Goal: Check status: Check status

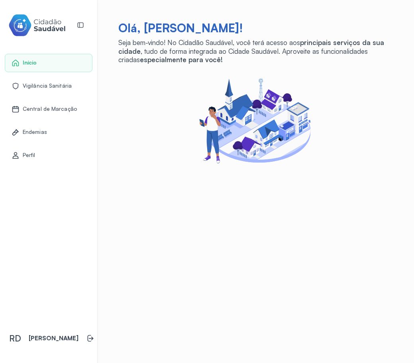
click at [55, 114] on div "Central de Marcação" at bounding box center [49, 109] width 88 height 18
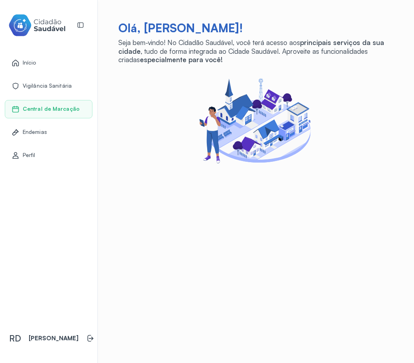
click at [56, 108] on span "Central de Marcação" at bounding box center [51, 109] width 57 height 7
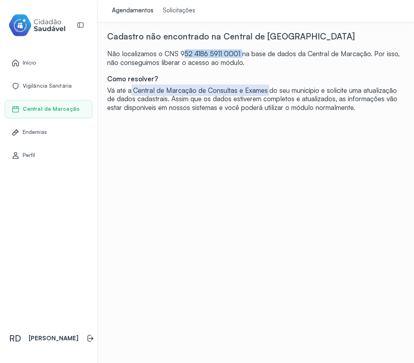
drag, startPoint x: 170, startPoint y: 55, endPoint x: 230, endPoint y: 55, distance: 59.7
click at [230, 55] on div "Não localizamos o CNS 952 4186 5911 0001 na base de dados da Central de Marcaçã…" at bounding box center [255, 57] width 297 height 17
copy div "952 4186 5911 0001"
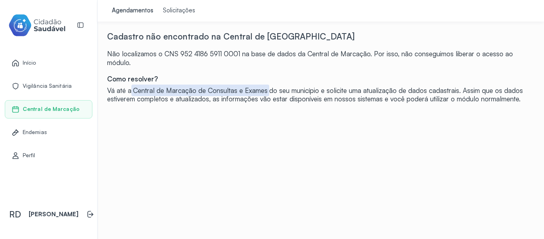
click at [170, 16] on link "Solicitações" at bounding box center [179, 11] width 42 height 22
click at [168, 11] on div "Solicitações" at bounding box center [179, 11] width 32 height 8
click at [130, 5] on link "Agendamentos" at bounding box center [132, 11] width 51 height 22
click at [165, 10] on div "Solicitações" at bounding box center [179, 11] width 32 height 8
click at [37, 29] on img at bounding box center [36, 25] width 57 height 25
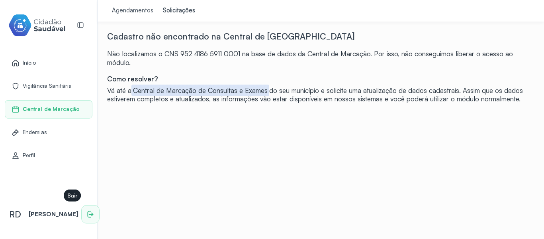
click at [82, 215] on li at bounding box center [91, 214] width 18 height 18
click at [82, 210] on li at bounding box center [91, 214] width 18 height 18
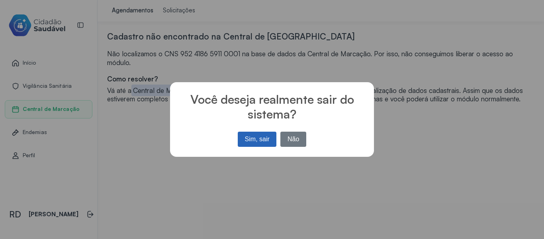
click at [265, 146] on button "Sim, sair" at bounding box center [257, 138] width 39 height 15
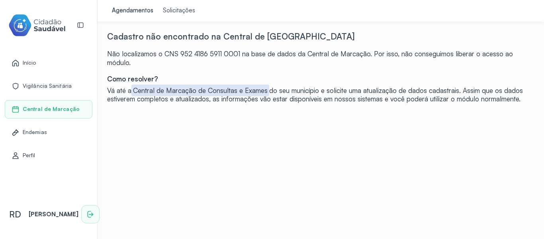
click at [82, 208] on li at bounding box center [91, 214] width 18 height 18
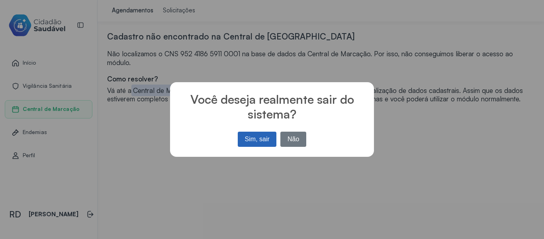
click at [258, 131] on button "Sim, sair" at bounding box center [257, 138] width 39 height 15
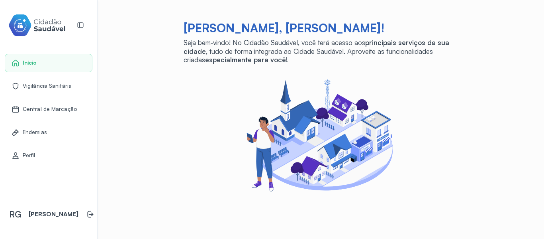
click at [49, 104] on div "Central de Marcação" at bounding box center [49, 109] width 88 height 18
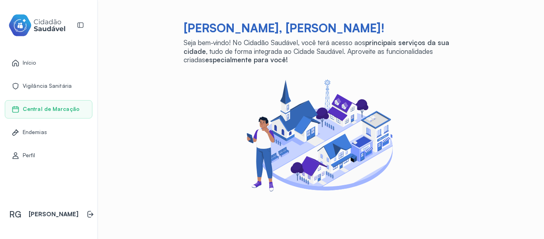
click at [47, 104] on div "Central de Marcação" at bounding box center [49, 109] width 88 height 18
click at [40, 107] on span "Central de Marcação" at bounding box center [51, 109] width 57 height 7
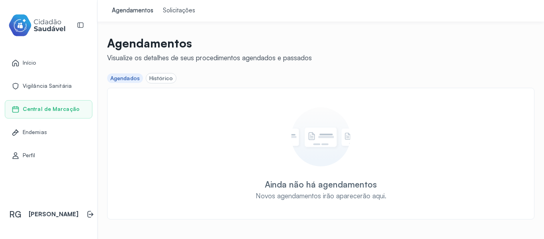
click at [169, 78] on div "Histórico" at bounding box center [160, 78] width 23 height 7
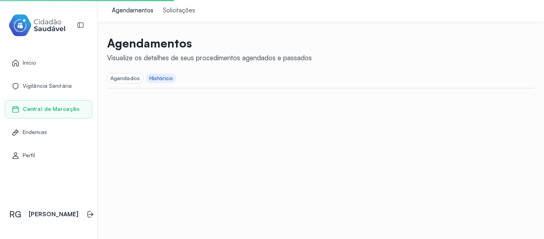
click at [183, 10] on div "Solicitações" at bounding box center [179, 11] width 32 height 8
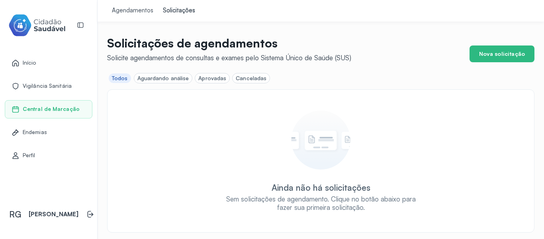
click at [158, 75] on div "Aguardando análise" at bounding box center [163, 78] width 52 height 7
click at [132, 10] on div "Agendamentos" at bounding box center [132, 11] width 41 height 8
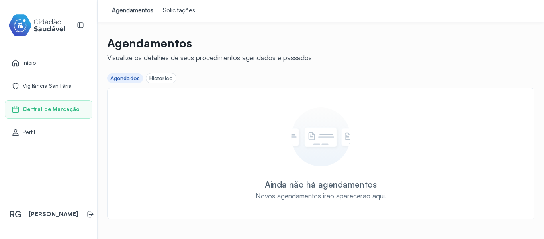
click at [47, 83] on span "Vigilância Sanitária" at bounding box center [47, 85] width 49 height 7
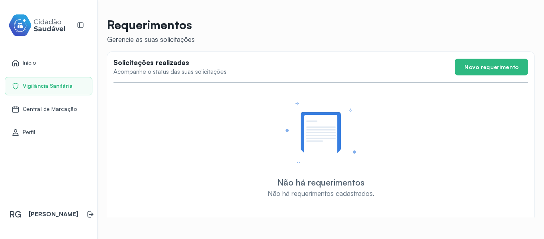
click at [74, 106] on span "Central de Marcação" at bounding box center [50, 109] width 54 height 7
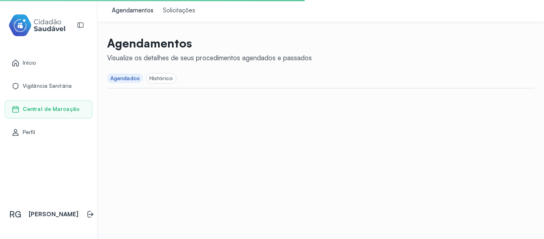
drag, startPoint x: 147, startPoint y: 76, endPoint x: 124, endPoint y: 95, distance: 29.7
click at [124, 95] on div "Agendamentos Visualize os detalhes de seus procedimentos agendados e passados A…" at bounding box center [321, 60] width 446 height 76
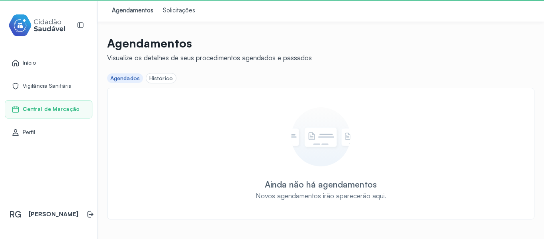
click at [180, 8] on div "Solicitações" at bounding box center [179, 11] width 32 height 8
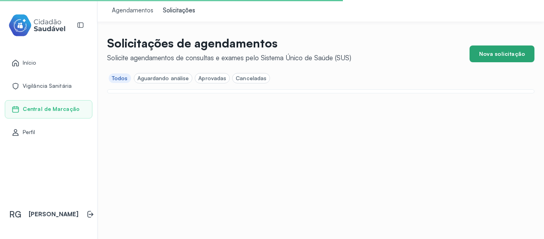
click at [503, 54] on button "Nova solicitação" at bounding box center [502, 53] width 65 height 17
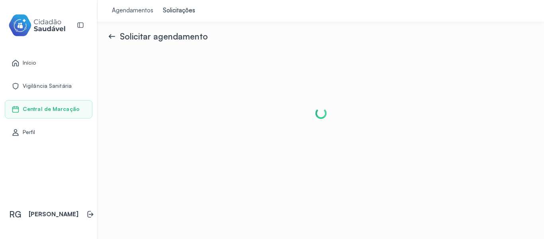
click at [503, 54] on div at bounding box center [320, 112] width 427 height 143
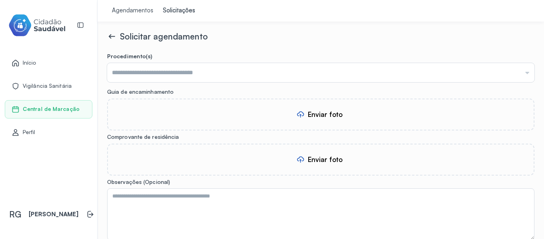
click at [114, 36] on icon at bounding box center [112, 36] width 10 height 10
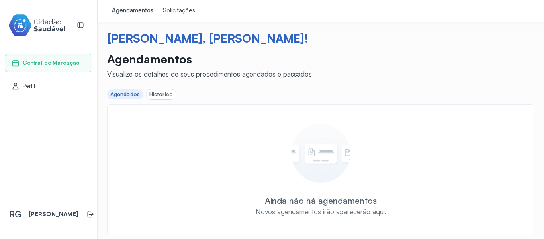
click at [180, 14] on div "Solicitações" at bounding box center [179, 11] width 32 height 8
click at [482, 76] on header "Agendamentos Visualize os detalhes de seus procedimentos agendados e passados" at bounding box center [320, 65] width 427 height 26
click at [160, 92] on div "Histórico" at bounding box center [160, 94] width 23 height 7
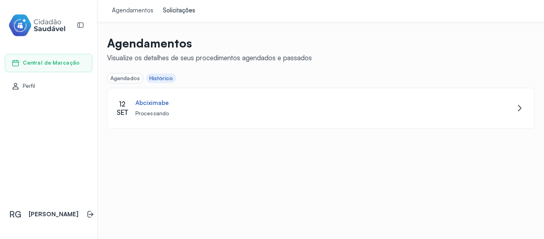
click at [133, 80] on div "Agendados" at bounding box center [124, 78] width 29 height 7
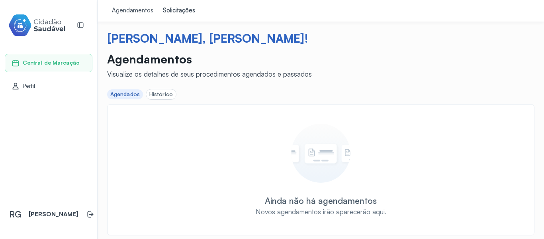
click at [162, 92] on div "Histórico" at bounding box center [160, 94] width 23 height 7
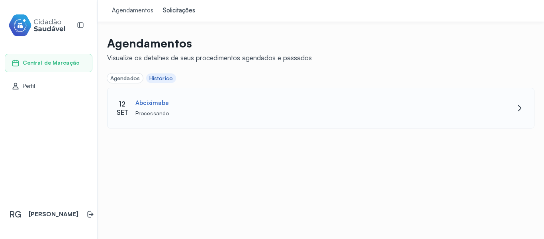
click at [157, 106] on div "Abciximabe" at bounding box center [151, 103] width 33 height 8
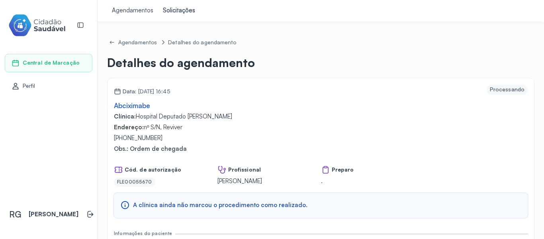
click at [105, 40] on div "Agendamentos Detalhes do agendamento Detalhes do agendamento Data: 12/09/2025, …" at bounding box center [321, 130] width 446 height 217
click at [113, 43] on icon at bounding box center [112, 42] width 4 height 0
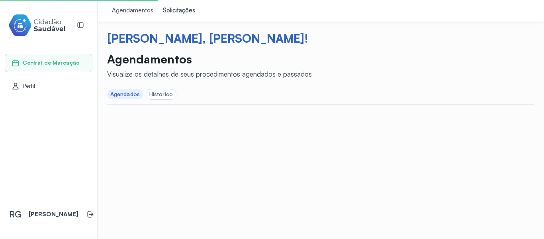
click at [151, 99] on div "Agendamentos Visualize os detalhes de seus procedimentos agendados e passados A…" at bounding box center [320, 78] width 427 height 53
click at [151, 96] on div "Histórico" at bounding box center [160, 94] width 23 height 7
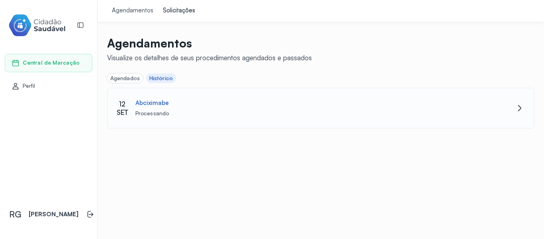
click at [184, 117] on div "12 SET Abciximabe Processando" at bounding box center [321, 108] width 427 height 40
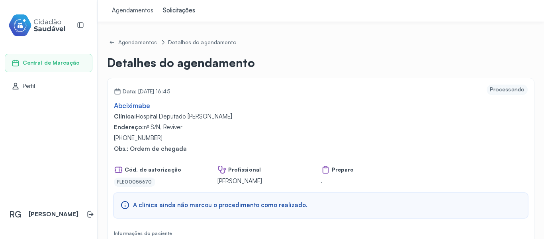
click at [39, 87] on link "Perfil" at bounding box center [49, 86] width 74 height 8
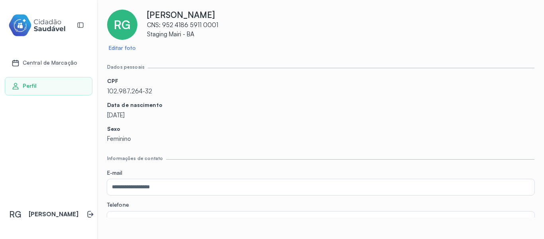
click at [133, 86] on div "CPF 102.987.264-32" at bounding box center [320, 87] width 427 height 18
click at [135, 88] on p "102.987.264-32" at bounding box center [320, 92] width 427 height 8
copy p "102.987.264-32"
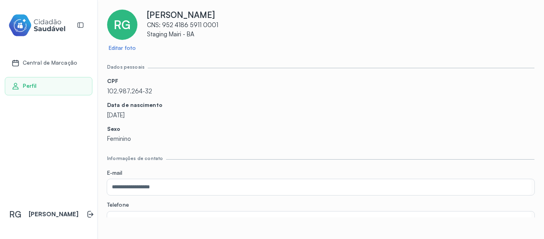
click at [207, 82] on p "CPF" at bounding box center [320, 81] width 427 height 7
click at [46, 63] on span "Central de Marcação" at bounding box center [50, 62] width 54 height 7
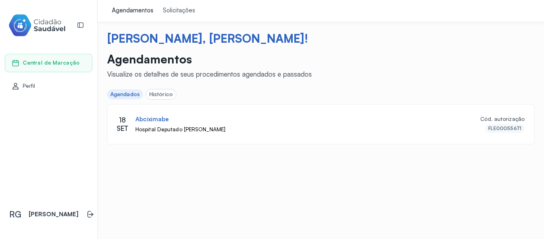
click at [163, 91] on div "Histórico" at bounding box center [160, 94] width 23 height 7
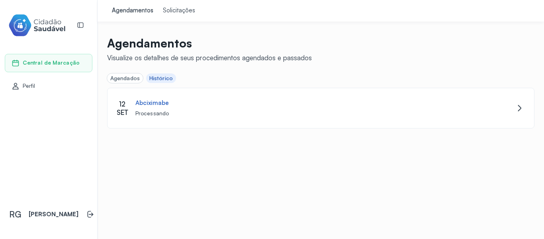
click at [126, 84] on div "Agendamentos Visualize os detalhes de seus procedimentos agendados e passados A…" at bounding box center [320, 82] width 427 height 92
click at [127, 80] on div "Agendados" at bounding box center [124, 78] width 29 height 7
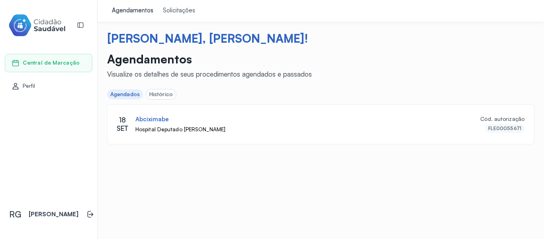
click at [302, 150] on div "Olá, Rafael Gonçalves Dias! Agendamentos Visualize os detalhes de seus procedim…" at bounding box center [321, 88] width 446 height 132
click at [262, 126] on div "Hospital Deputado [PERSON_NAME]" at bounding box center [300, 129] width 331 height 7
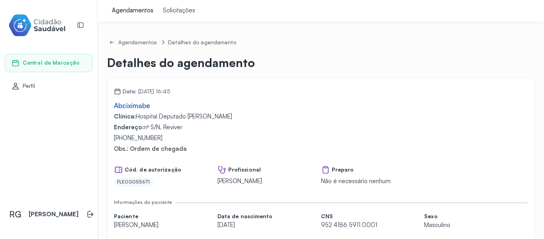
scroll to position [49, 0]
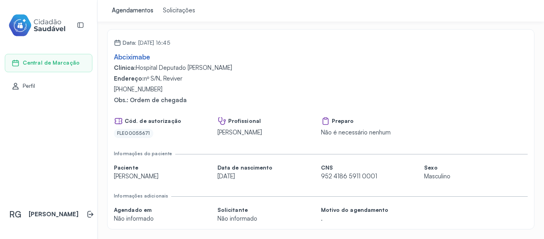
click at [33, 59] on div "Central de Marcação" at bounding box center [46, 63] width 68 height 8
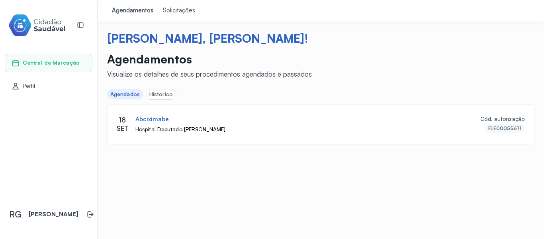
click at [152, 92] on div "Histórico" at bounding box center [160, 94] width 23 height 7
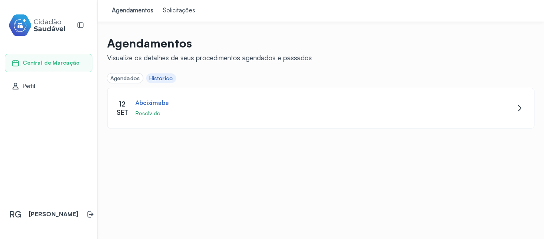
click at [131, 78] on div "Agendados" at bounding box center [124, 78] width 29 height 7
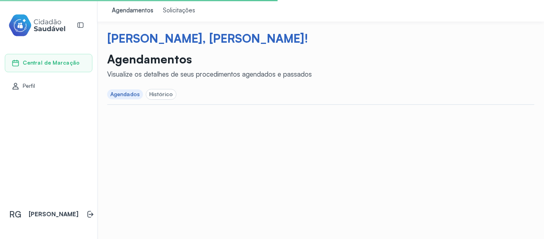
click at [152, 96] on div "Histórico" at bounding box center [160, 94] width 23 height 7
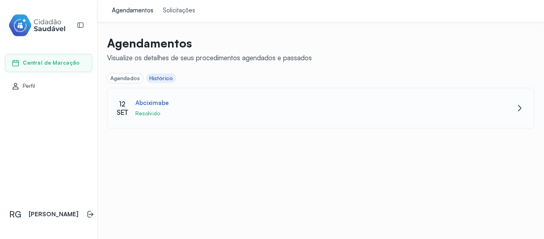
click at [187, 114] on div "Resolvido" at bounding box center [300, 113] width 331 height 7
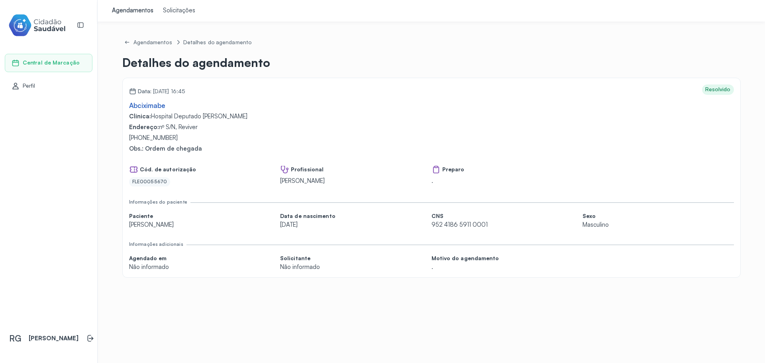
click at [51, 64] on span "Central de Marcação" at bounding box center [51, 62] width 57 height 7
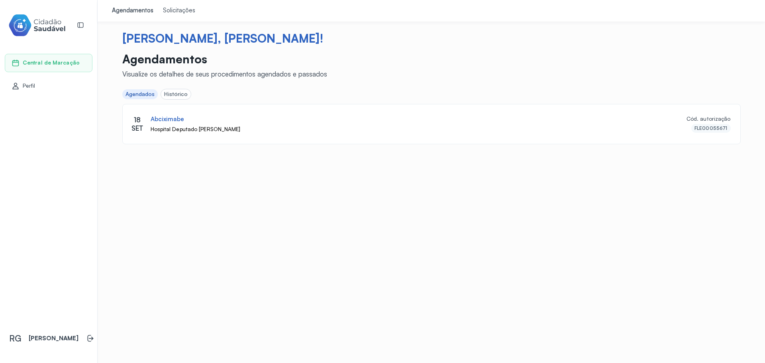
click at [164, 91] on div "Histórico" at bounding box center [175, 94] width 23 height 7
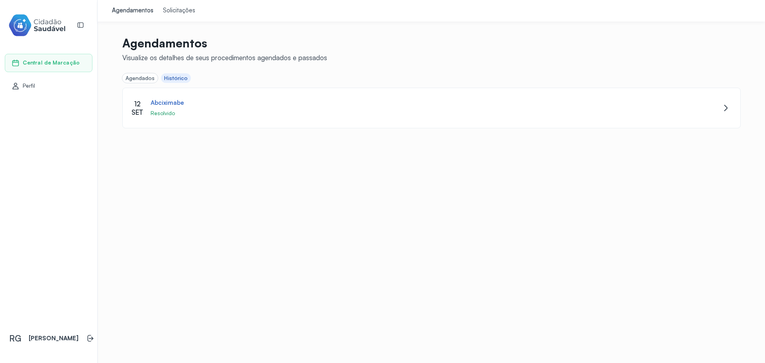
click at [140, 81] on div "Agendados" at bounding box center [139, 78] width 29 height 7
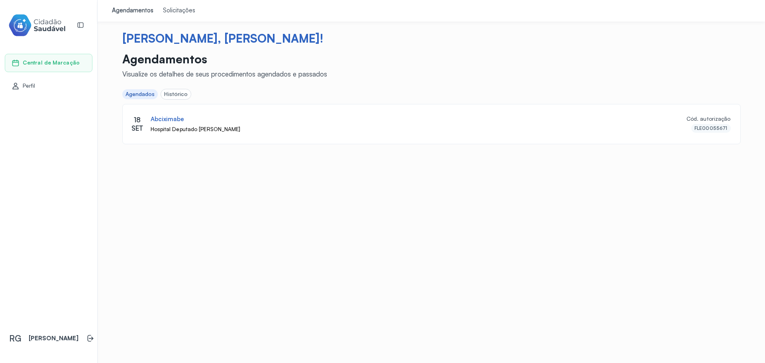
click at [258, 229] on div "Agendamentos Solicitações Olá, [PERSON_NAME]! Agendamentos Visualize os detalhe…" at bounding box center [431, 181] width 667 height 363
click at [177, 95] on div "Histórico" at bounding box center [175, 94] width 23 height 7
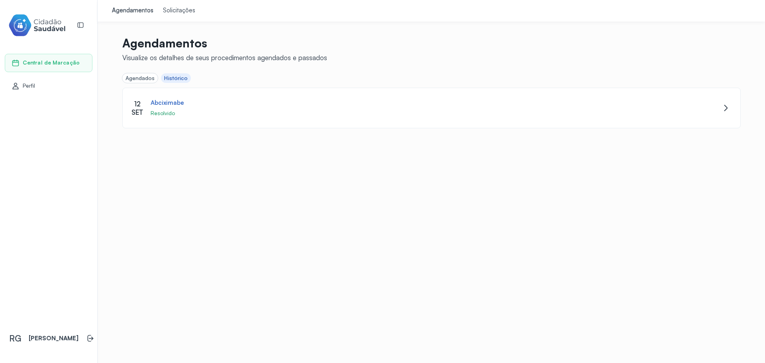
drag, startPoint x: 150, startPoint y: 72, endPoint x: 149, endPoint y: 76, distance: 5.0
click at [149, 75] on div "Agendamentos Visualize os detalhes de seus procedimentos agendados e passados A…" at bounding box center [431, 59] width 618 height 47
click at [149, 77] on div "Agendados" at bounding box center [139, 78] width 29 height 7
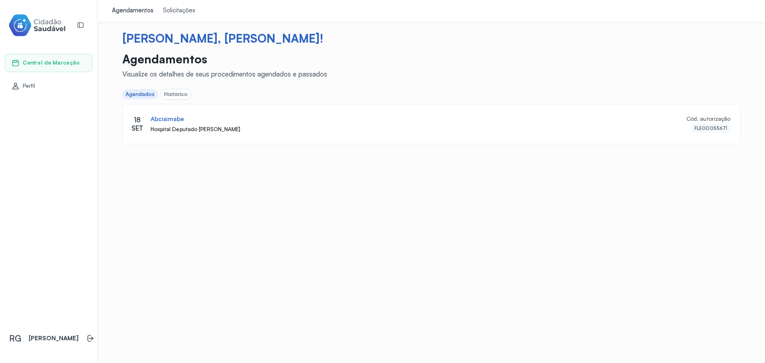
click at [178, 12] on div "Solicitações" at bounding box center [179, 11] width 32 height 8
click at [181, 12] on div "Solicitações" at bounding box center [179, 11] width 32 height 8
click at [134, 13] on div "Agendamentos" at bounding box center [132, 11] width 41 height 8
click at [137, 12] on div "Agendamentos" at bounding box center [132, 11] width 41 height 8
click at [175, 198] on div "Agendamentos Solicitações Olá, [PERSON_NAME]! Agendamentos Visualize os detalhe…" at bounding box center [431, 181] width 667 height 363
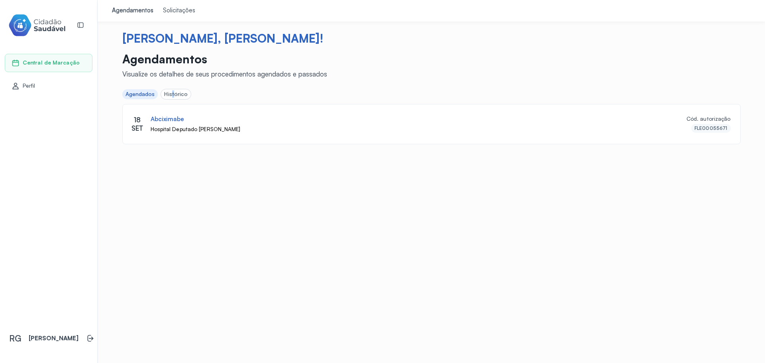
click at [171, 94] on div "Histórico" at bounding box center [175, 94] width 23 height 7
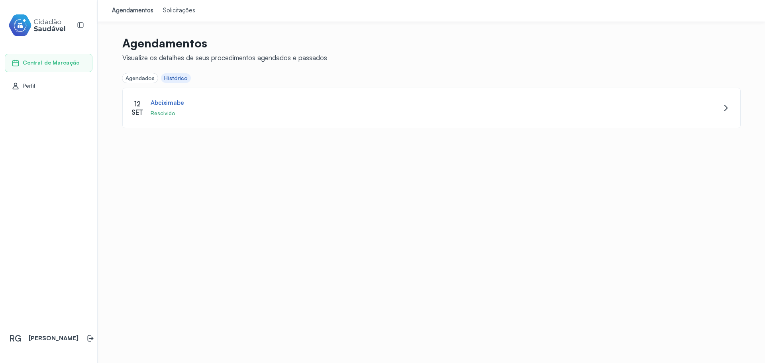
click at [182, 7] on div "Solicitações" at bounding box center [179, 11] width 32 height 8
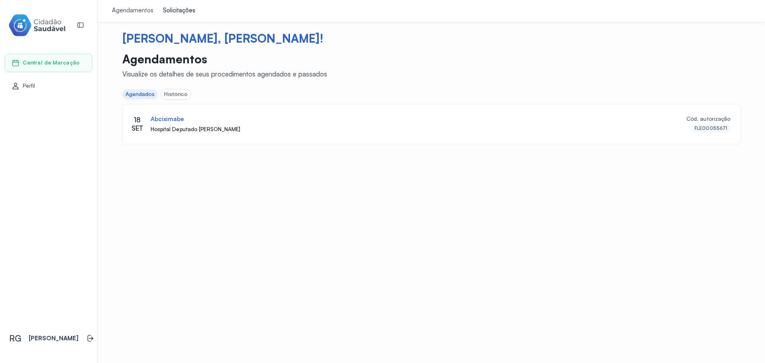
click at [183, 8] on div "Solicitações" at bounding box center [179, 11] width 32 height 8
click at [150, 12] on div "Agendamentos" at bounding box center [132, 11] width 41 height 8
click at [149, 11] on div "Agendamentos" at bounding box center [132, 11] width 41 height 8
click at [171, 10] on div "Solicitações" at bounding box center [179, 11] width 32 height 8
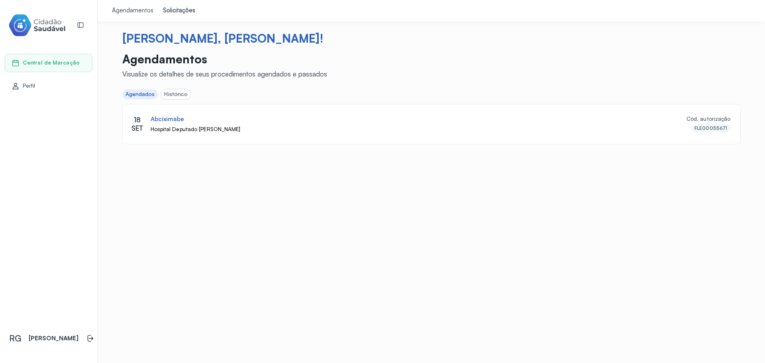
click at [171, 10] on div "Solicitações" at bounding box center [179, 11] width 32 height 8
click at [256, 237] on div "Agendamentos Solicitações Olá, [PERSON_NAME]! Agendamentos Visualize os detalhe…" at bounding box center [431, 181] width 667 height 363
click at [183, 9] on div "Solicitações" at bounding box center [179, 11] width 32 height 8
click at [89, 238] on icon at bounding box center [91, 339] width 5 height 4
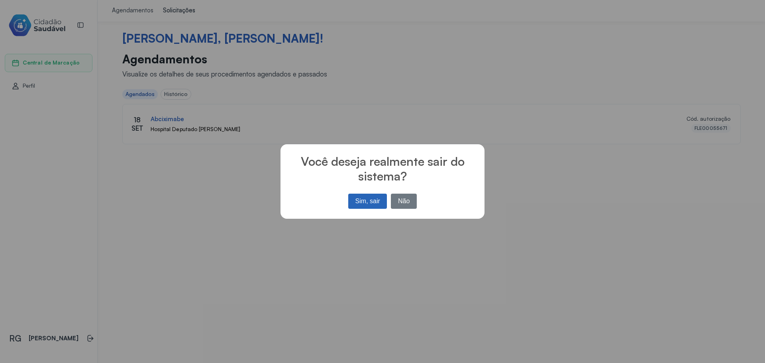
click at [361, 200] on button "Sim, sair" at bounding box center [367, 201] width 39 height 15
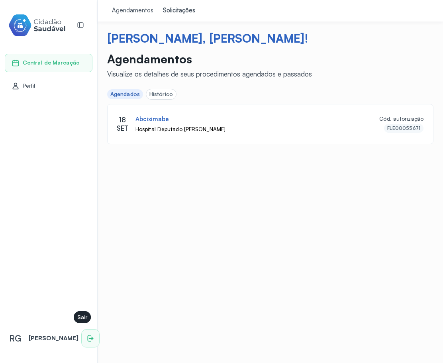
click at [82, 238] on li at bounding box center [91, 338] width 18 height 18
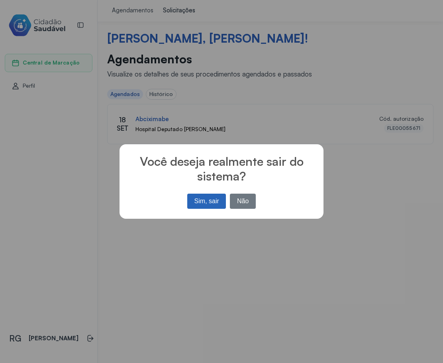
click at [211, 200] on button "Sim, sair" at bounding box center [206, 201] width 39 height 15
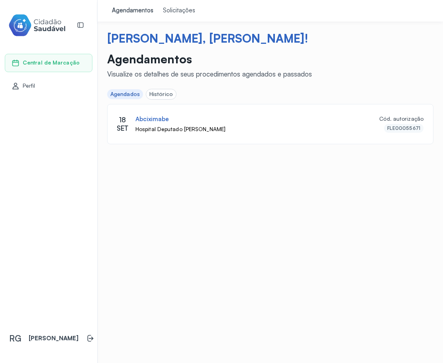
click at [161, 91] on div "Histórico" at bounding box center [160, 94] width 23 height 7
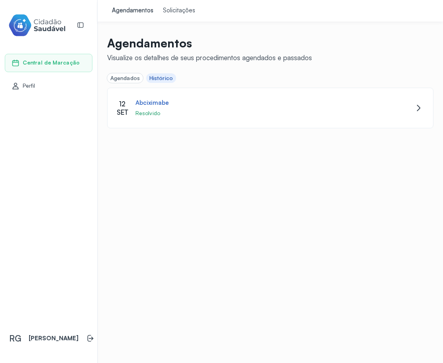
click at [115, 81] on div "Agendados" at bounding box center [124, 78] width 29 height 7
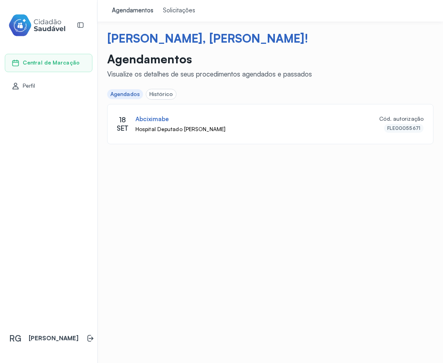
click at [172, 9] on div "Solicitações" at bounding box center [179, 11] width 32 height 8
click at [136, 11] on div "Agendamentos" at bounding box center [132, 11] width 41 height 8
click at [245, 234] on div "Agendamentos Solicitações Olá, [PERSON_NAME]! Agendamentos Visualize os detalhe…" at bounding box center [270, 181] width 345 height 363
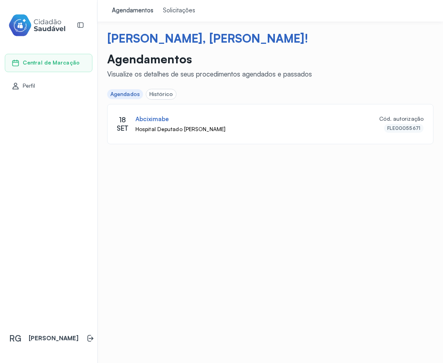
click at [309, 249] on div "Agendamentos Solicitações Olá, [PERSON_NAME]! Agendamentos Visualize os detalhe…" at bounding box center [270, 181] width 345 height 363
click at [273, 280] on div "Agendamentos Solicitações Olá, [PERSON_NAME]! Agendamentos Visualize os detalhe…" at bounding box center [270, 181] width 345 height 363
click at [163, 96] on div "Histórico" at bounding box center [160, 94] width 23 height 7
